Goal: Transaction & Acquisition: Purchase product/service

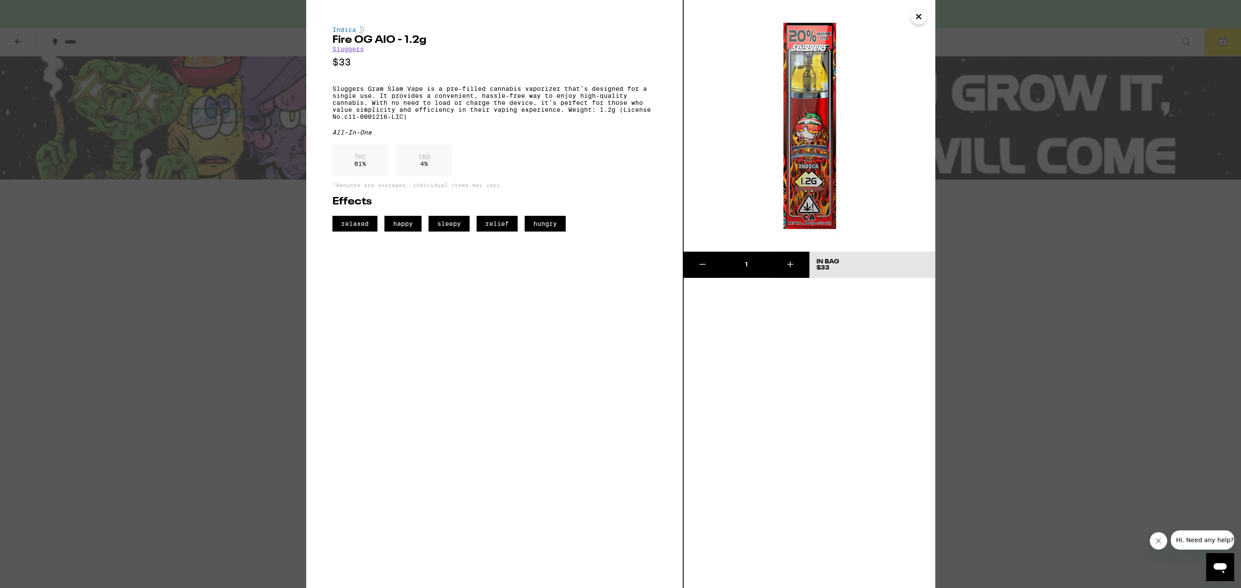
click at [923, 16] on icon "Close" at bounding box center [918, 16] width 10 height 13
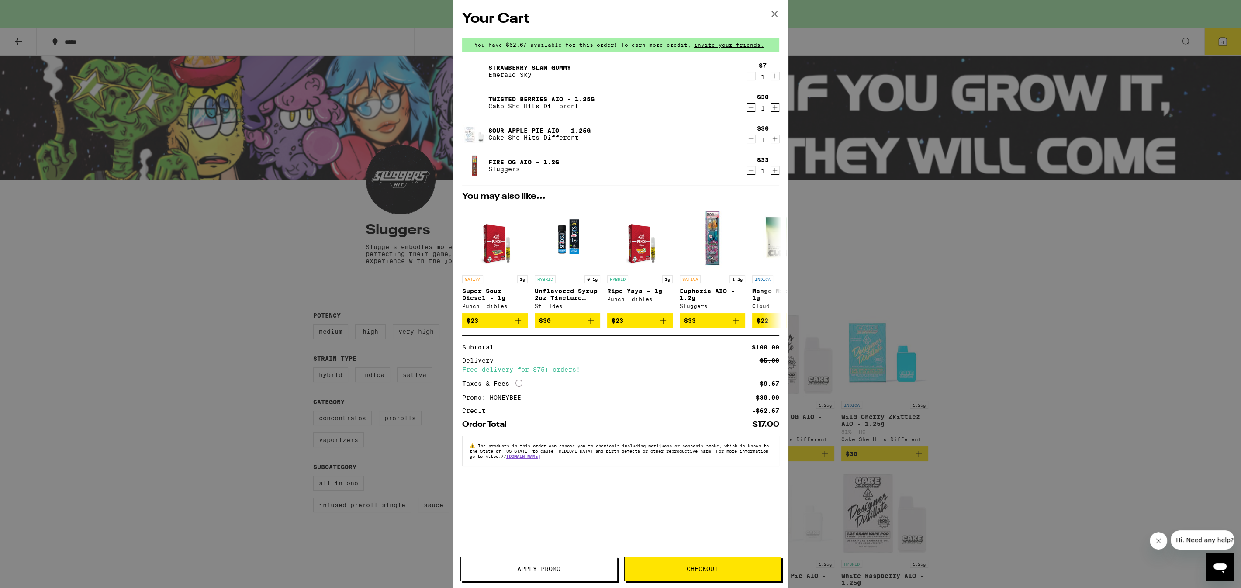
click at [772, 15] on icon at bounding box center [774, 13] width 13 height 13
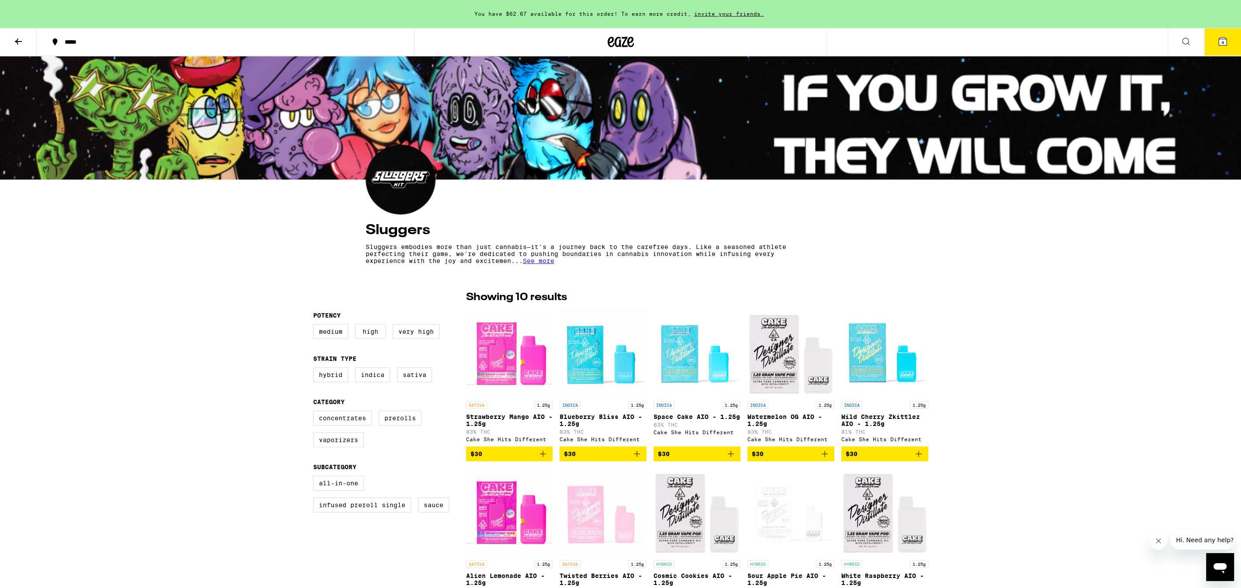
click at [418, 184] on img at bounding box center [400, 179] width 69 height 69
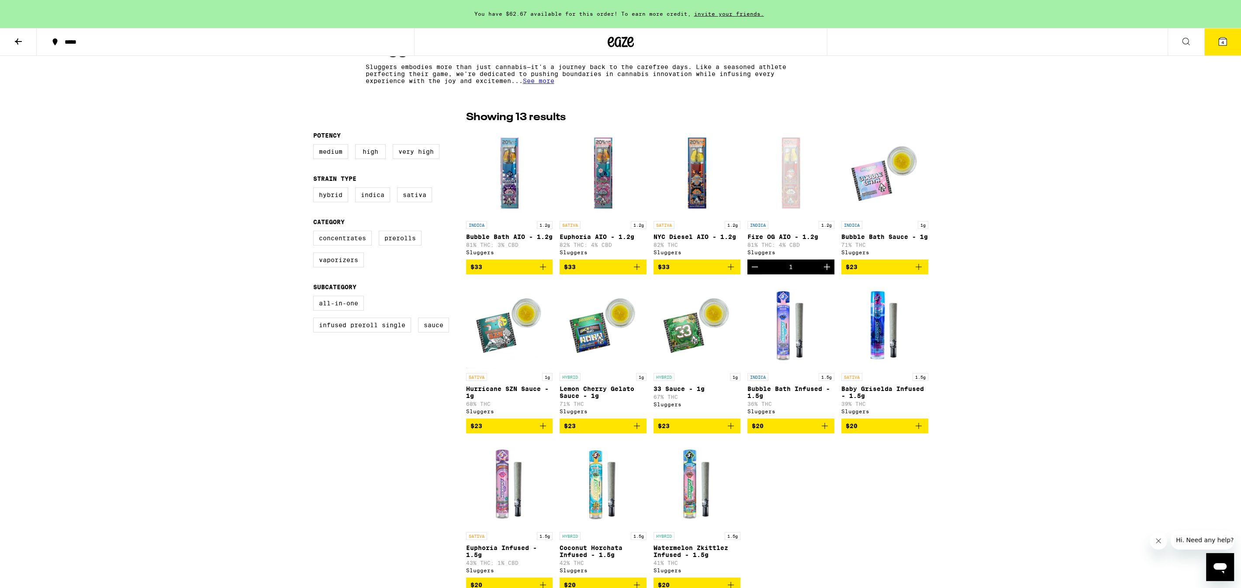
scroll to position [183, 0]
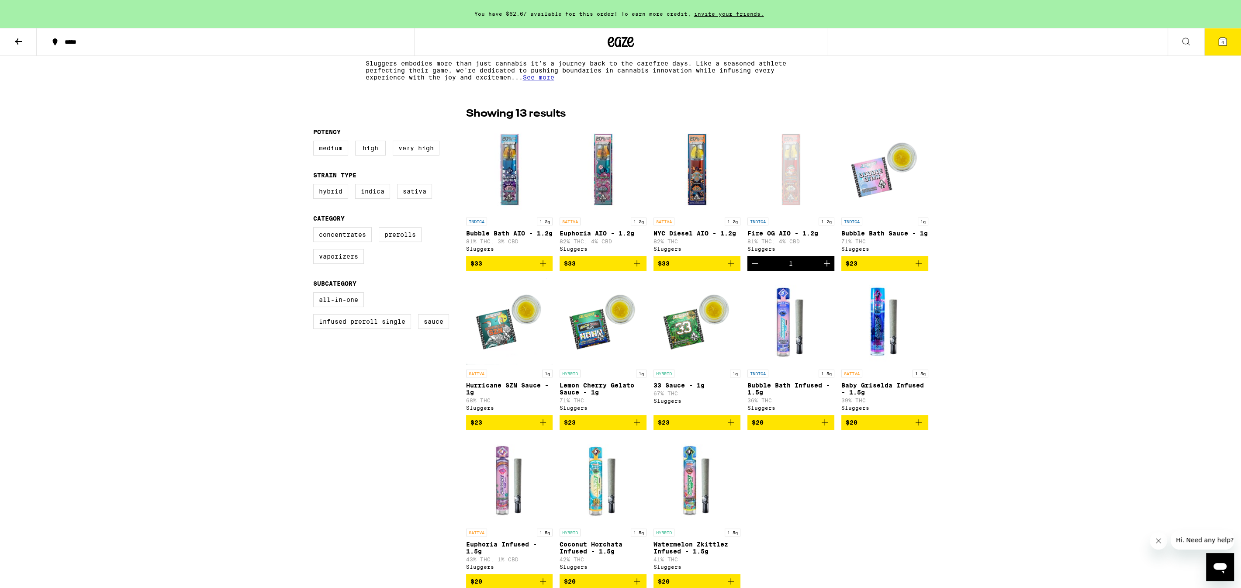
click at [704, 181] on img "Open page for NYC Diesel AIO - 1.2g from Sluggers" at bounding box center [697, 169] width 87 height 87
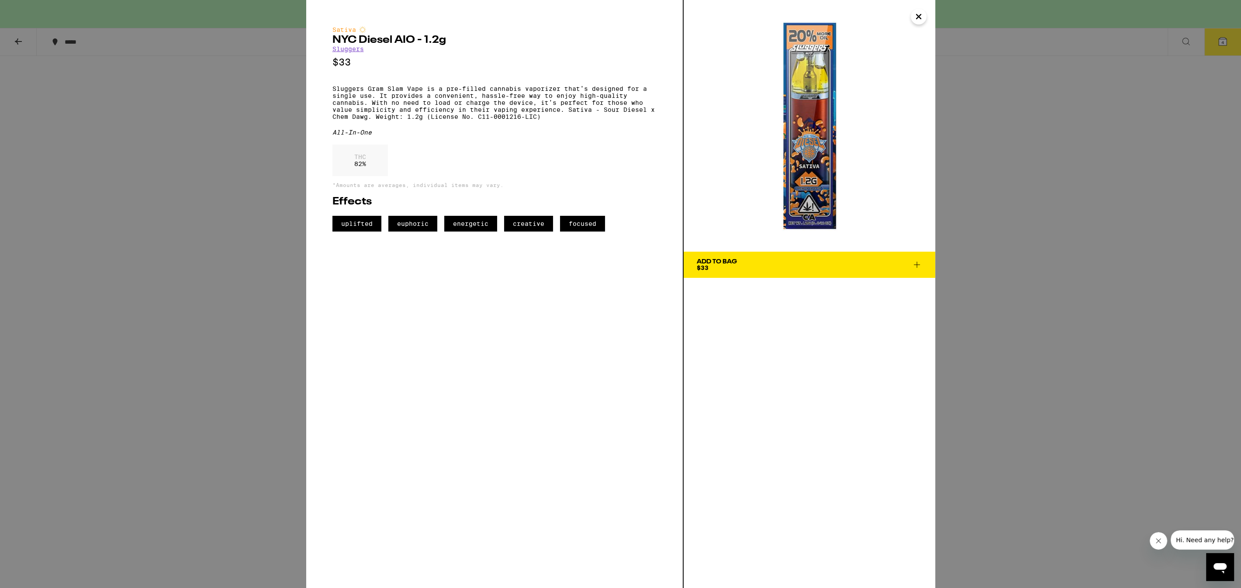
click at [914, 16] on icon "Close" at bounding box center [918, 16] width 10 height 13
